Goal: Transaction & Acquisition: Download file/media

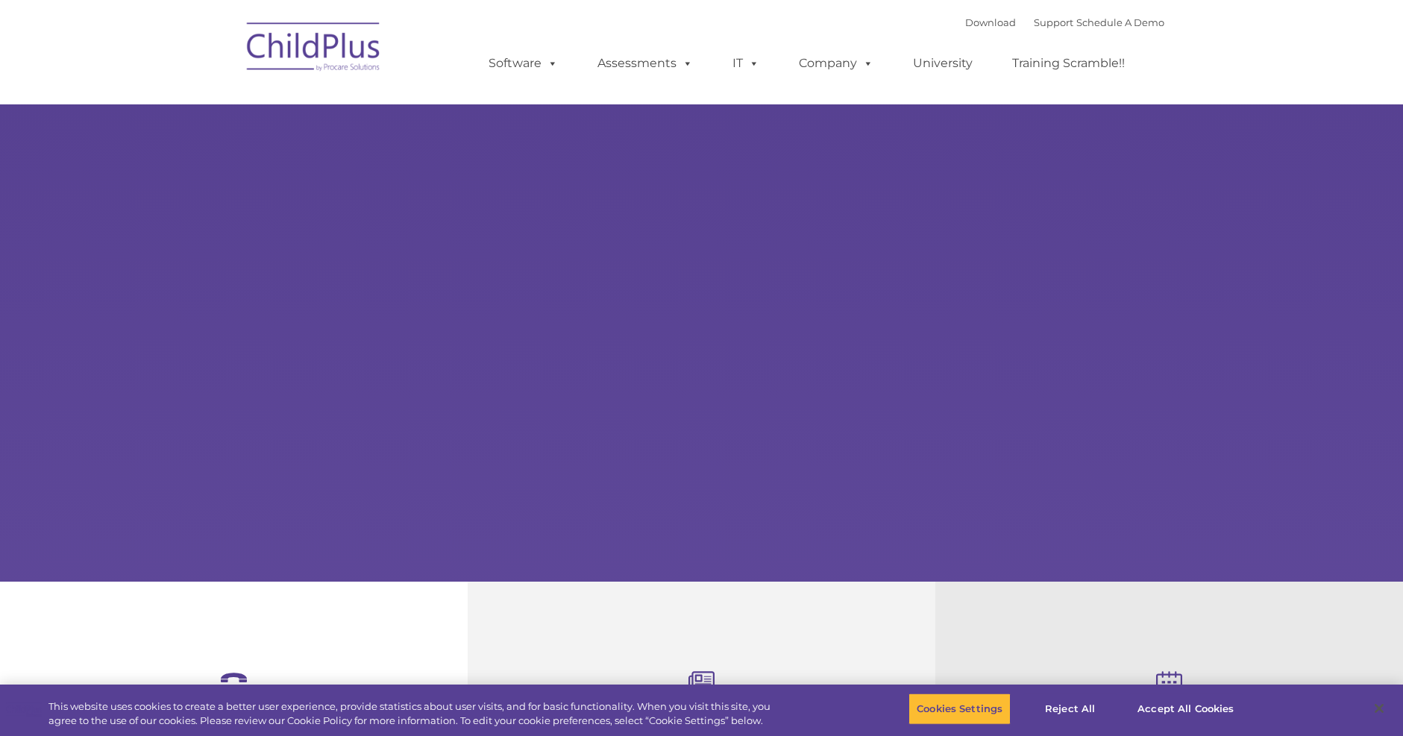
select select "MEDIUM"
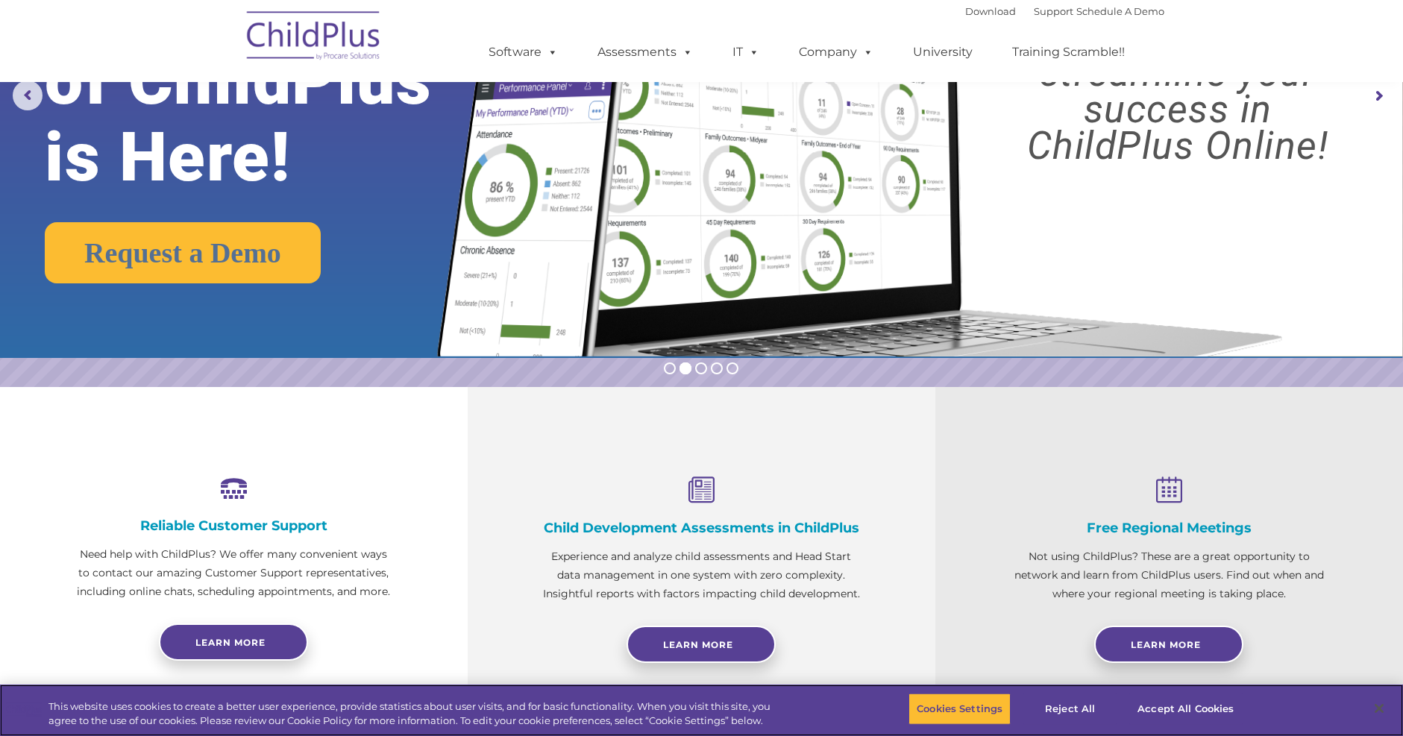
scroll to position [263, 0]
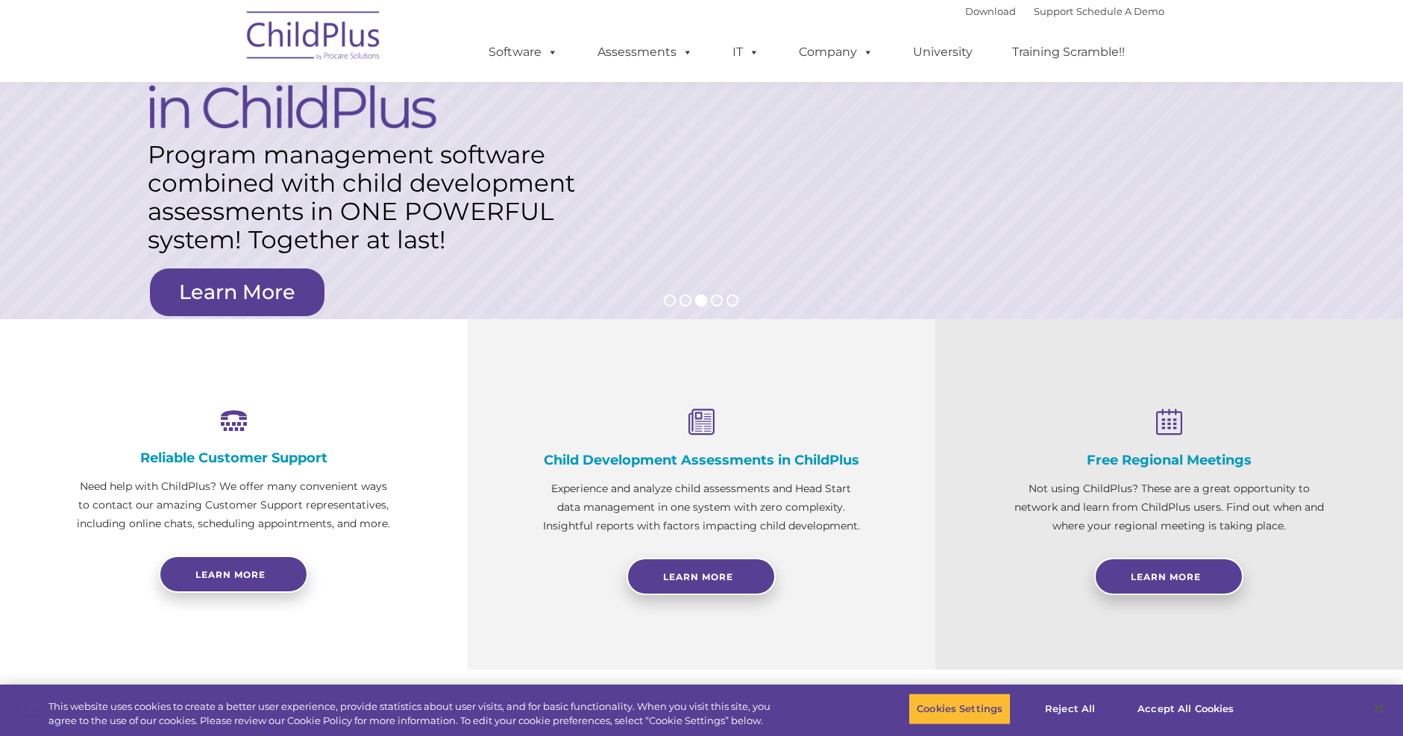
click at [325, 45] on img at bounding box center [313, 38] width 149 height 75
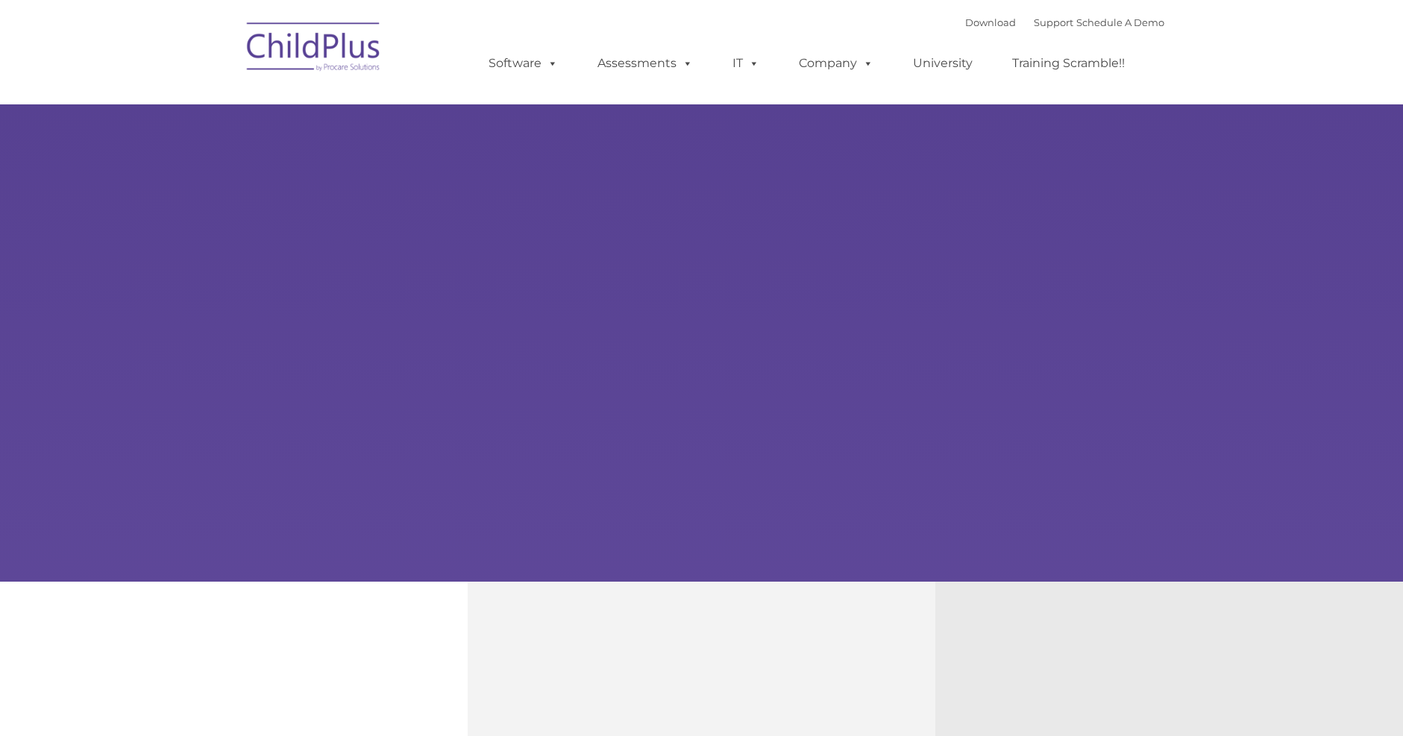
type input ""
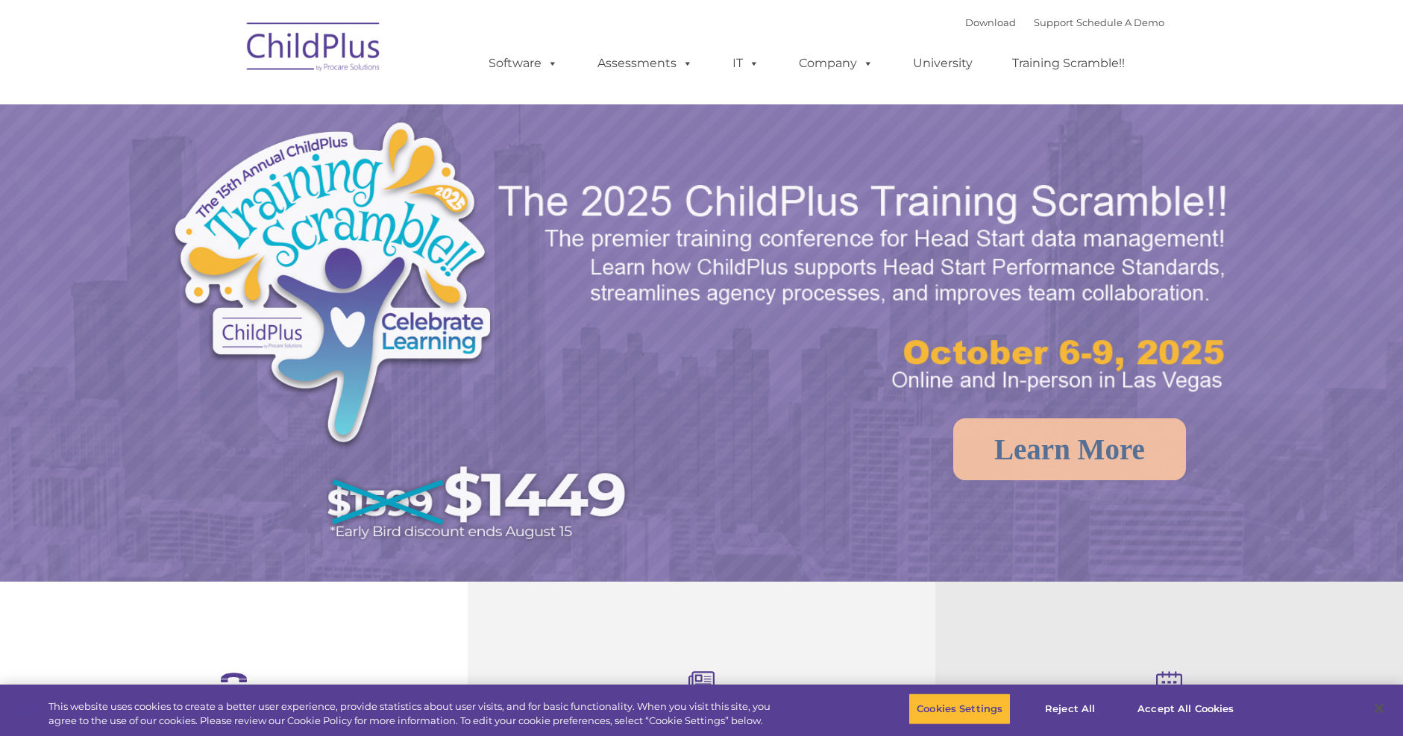
select select "MEDIUM"
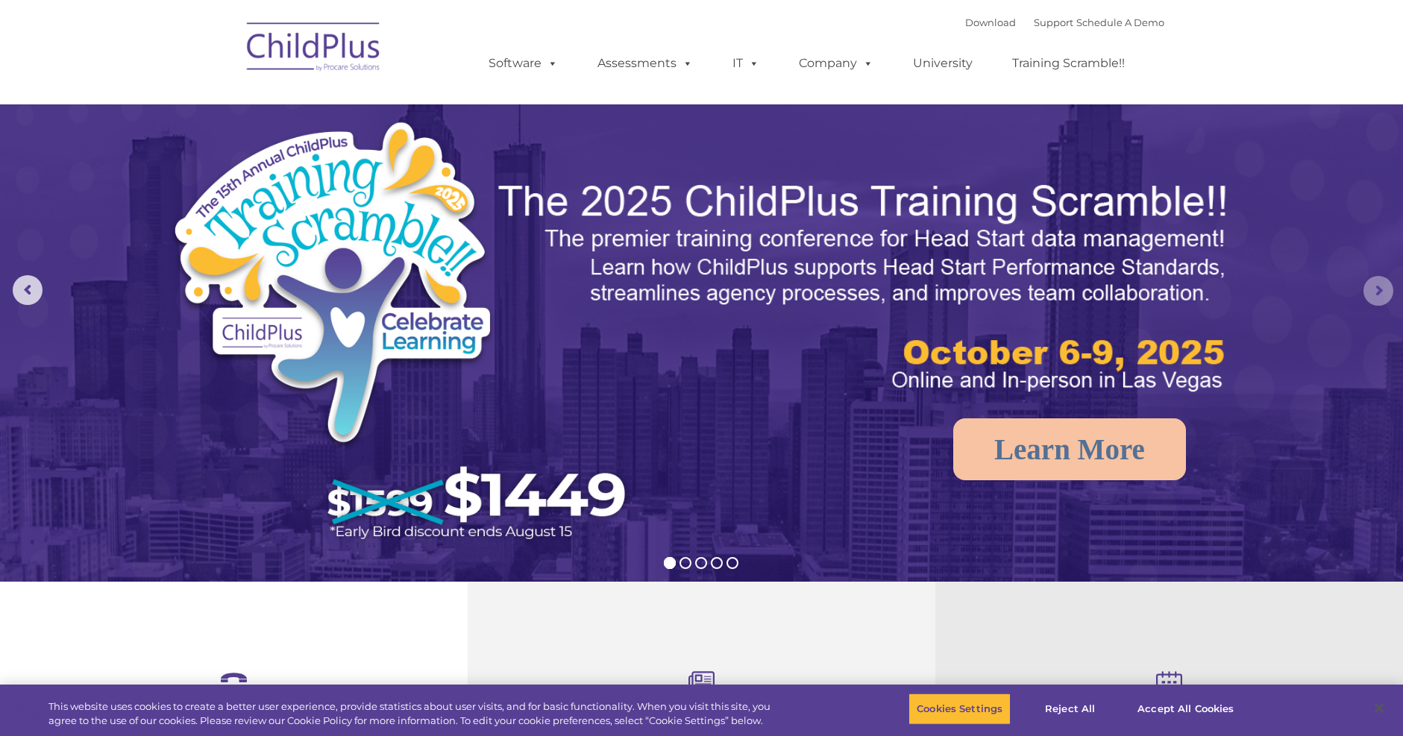
click at [1374, 298] on rs-arrow at bounding box center [1379, 291] width 30 height 30
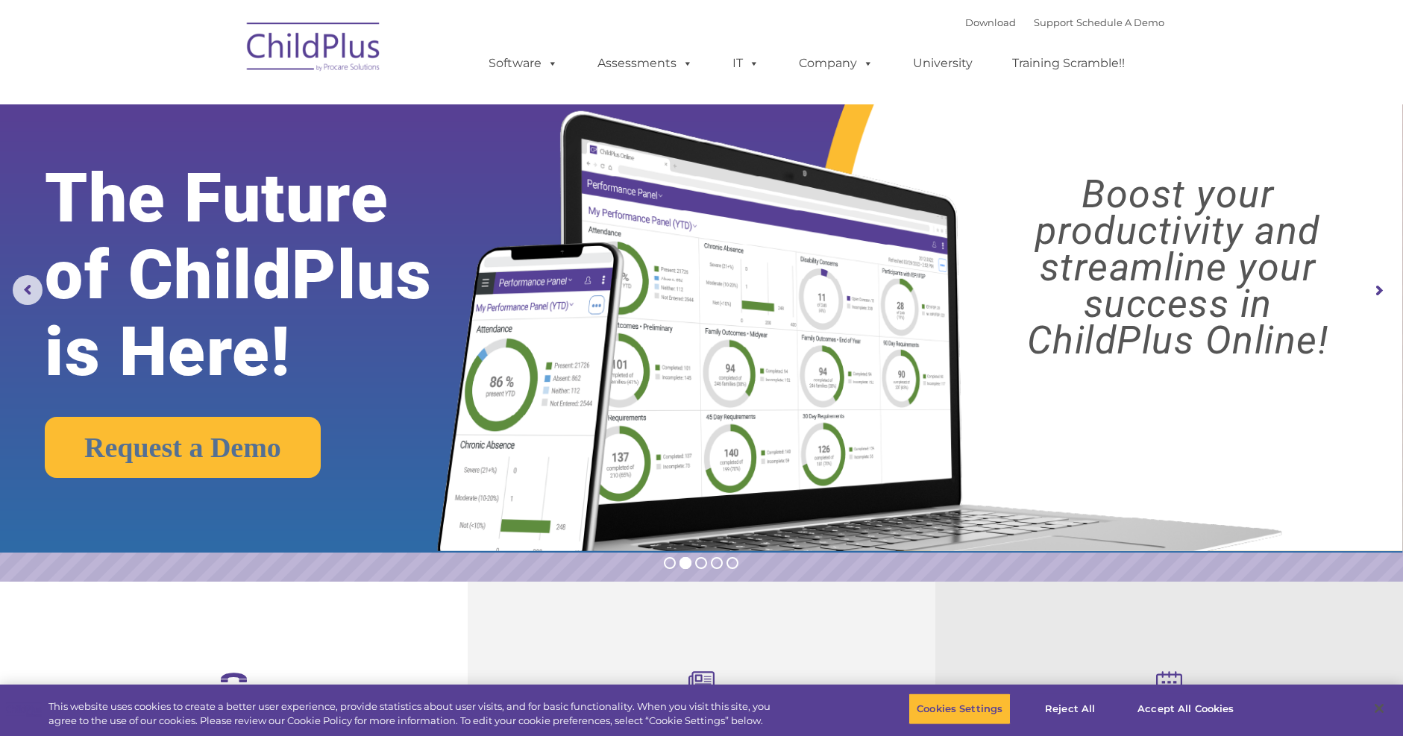
click at [1374, 299] on rs-arrow at bounding box center [1379, 291] width 30 height 30
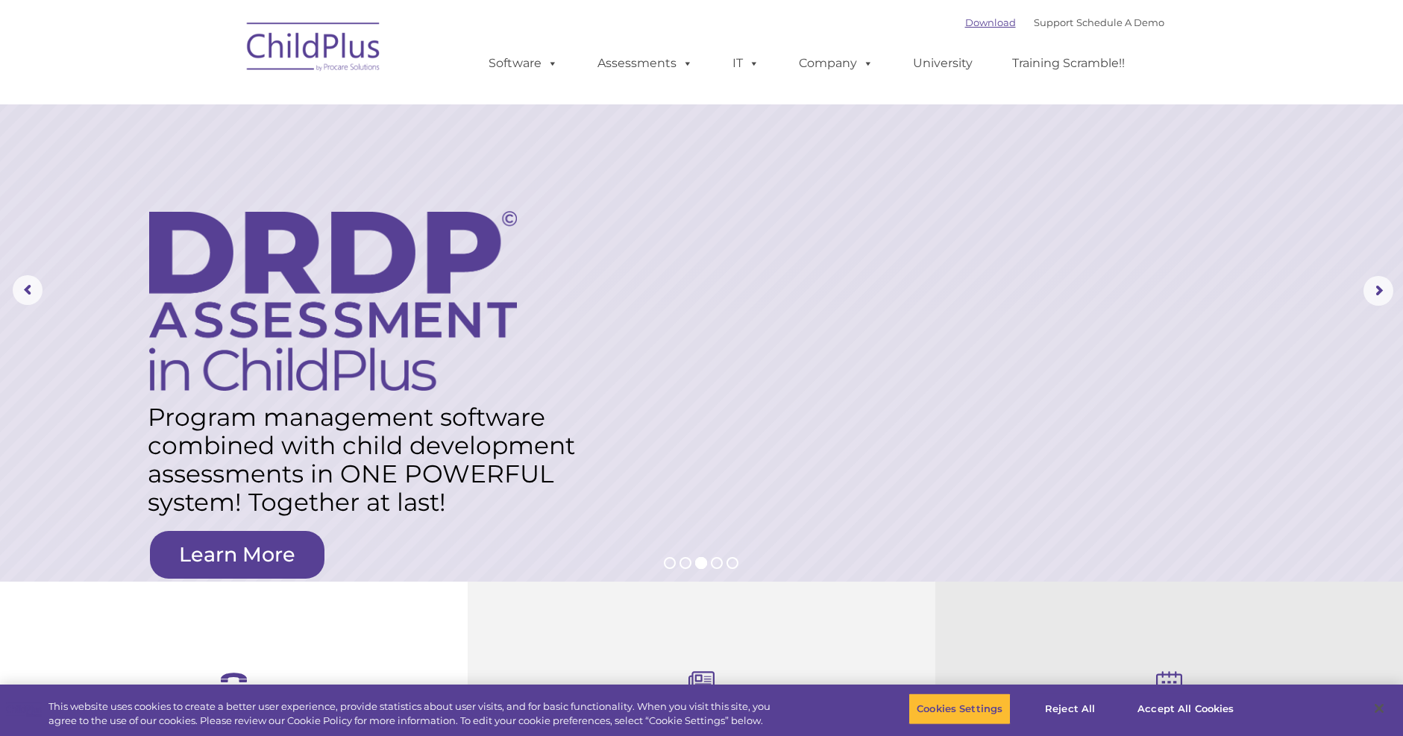
click at [965, 28] on link "Download" at bounding box center [990, 22] width 51 height 12
